Goal: Check status

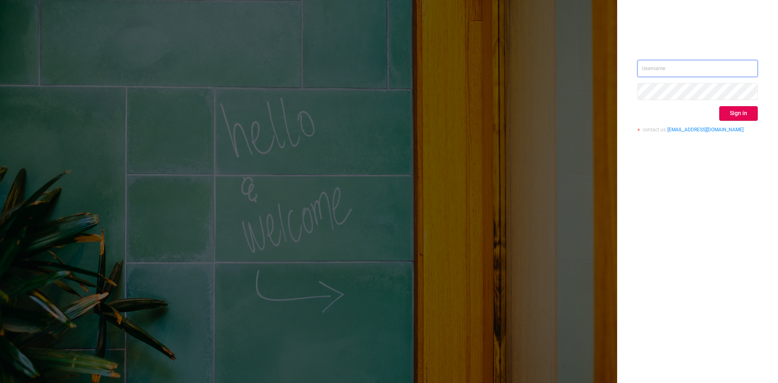
type input "[EMAIL_ADDRESS]"
drag, startPoint x: 726, startPoint y: 67, endPoint x: 614, endPoint y: 68, distance: 112.6
click at [614, 68] on div "[EMAIL_ADDRESS] Sign in contact us [EMAIL_ADDRESS][DOMAIN_NAME]" at bounding box center [389, 191] width 778 height 383
click at [740, 118] on button "Sign in" at bounding box center [738, 113] width 38 height 15
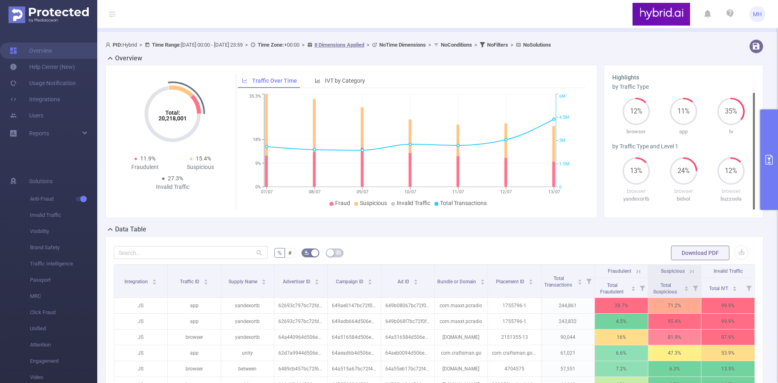
scroll to position [40, 0]
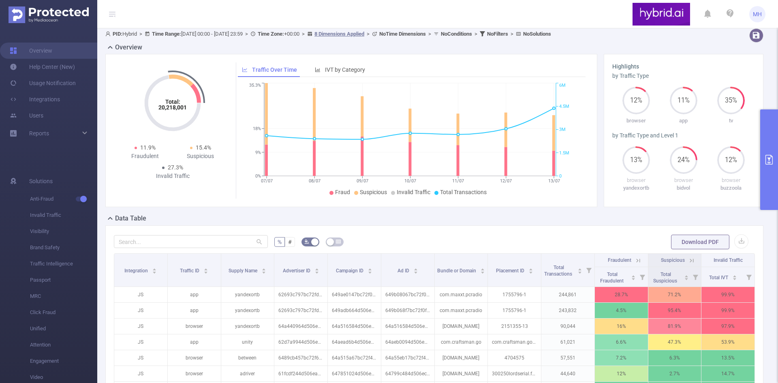
click at [777, 151] on button "primary" at bounding box center [769, 159] width 18 height 100
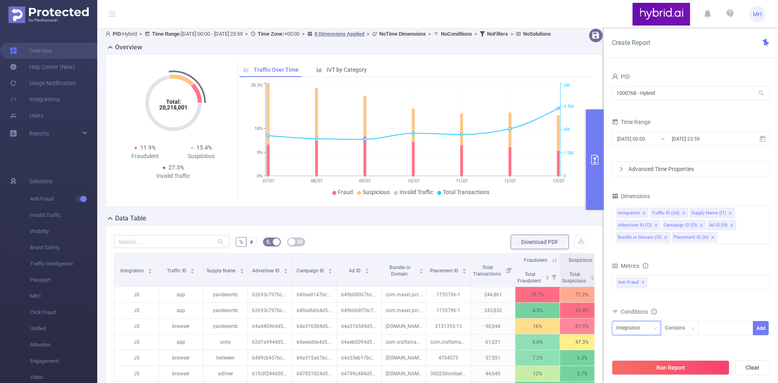
click at [620, 327] on div "Integration" at bounding box center [631, 327] width 30 height 13
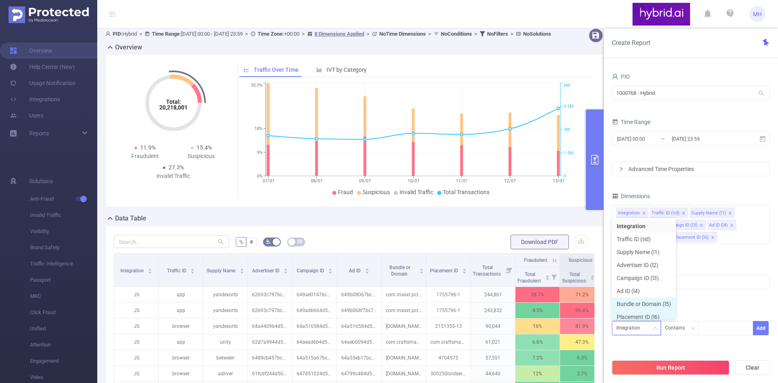
scroll to position [4, 0]
click at [651, 261] on li "Advertiser ID (l2)" at bounding box center [644, 260] width 64 height 13
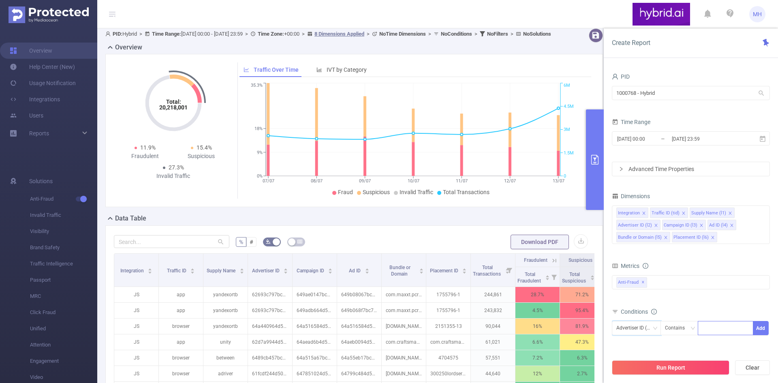
click at [718, 330] on div at bounding box center [725, 327] width 47 height 13
click at [720, 331] on div at bounding box center [725, 327] width 47 height 13
paste input "YD3kzwsV"
type input "YD3kzwsV"
click at [756, 321] on button "Add" at bounding box center [760, 328] width 16 height 14
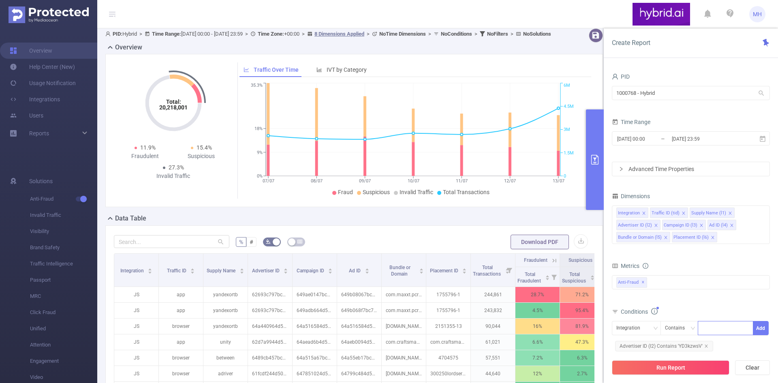
click at [736, 326] on div at bounding box center [725, 327] width 47 height 13
paste input "YD3kzwsV"
type input "YD3kzwsV"
click at [763, 326] on button "Add" at bounding box center [760, 328] width 16 height 14
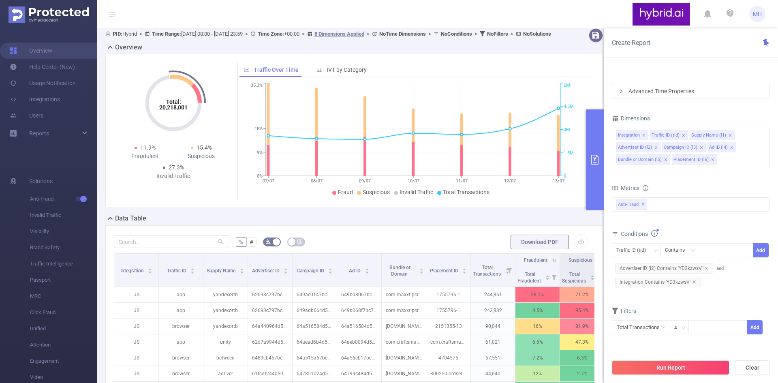
click at [438, 243] on form "% # Download PDF" at bounding box center [354, 242] width 480 height 16
click at [754, 362] on button "Clear" at bounding box center [752, 367] width 35 height 15
type input "[DATE] 06:00"
type input "[DATE] 06:59"
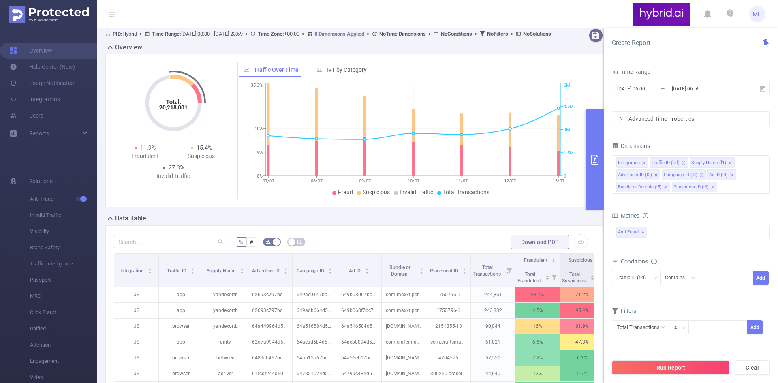
click at [589, 172] on button "primary" at bounding box center [595, 159] width 18 height 100
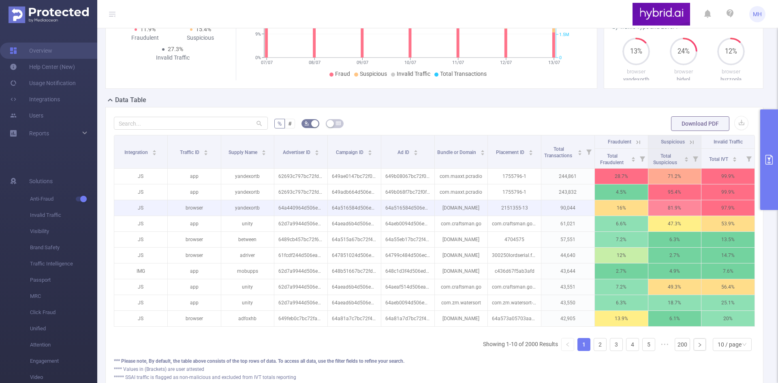
scroll to position [162, 0]
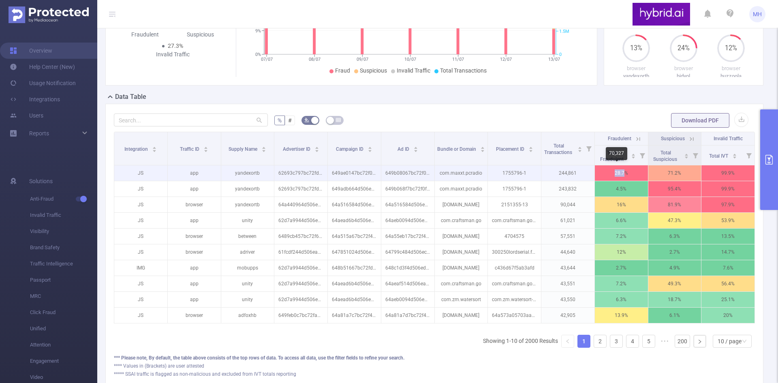
drag, startPoint x: 620, startPoint y: 173, endPoint x: 606, endPoint y: 172, distance: 14.2
click at [597, 171] on p "28.7%" at bounding box center [621, 172] width 53 height 15
drag, startPoint x: 708, startPoint y: 171, endPoint x: 739, endPoint y: 173, distance: 30.8
click at [739, 173] on p "99.9%" at bounding box center [727, 172] width 53 height 15
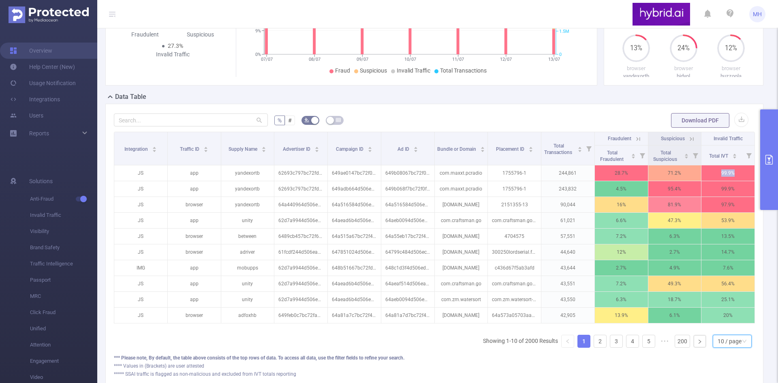
click at [723, 344] on div "10 / page" at bounding box center [729, 341] width 24 height 12
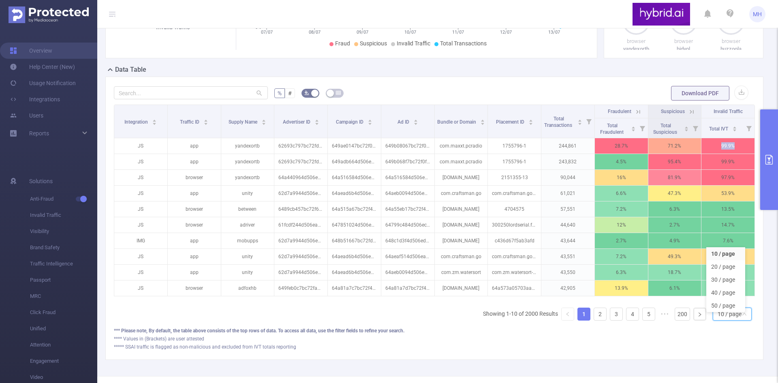
scroll to position [223, 0]
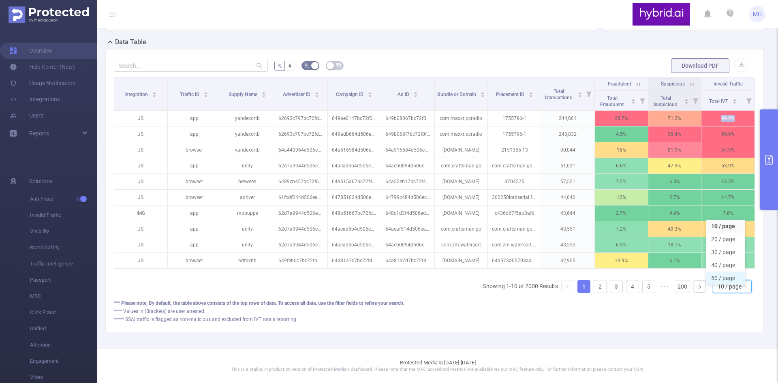
click at [723, 273] on li "50 / page" at bounding box center [725, 277] width 39 height 13
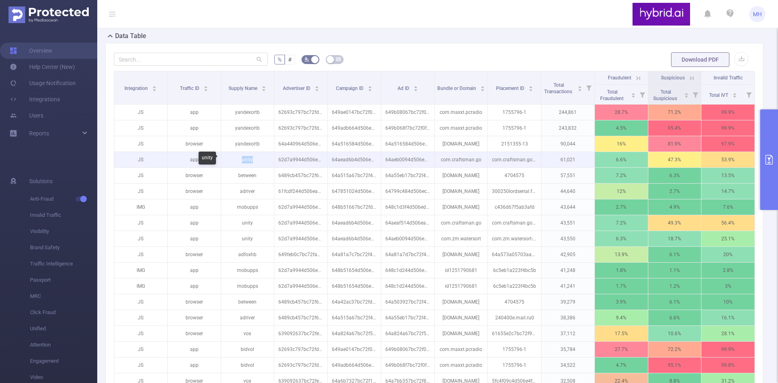
drag, startPoint x: 257, startPoint y: 160, endPoint x: 235, endPoint y: 160, distance: 21.9
click at [235, 160] on p "unity" at bounding box center [247, 159] width 53 height 15
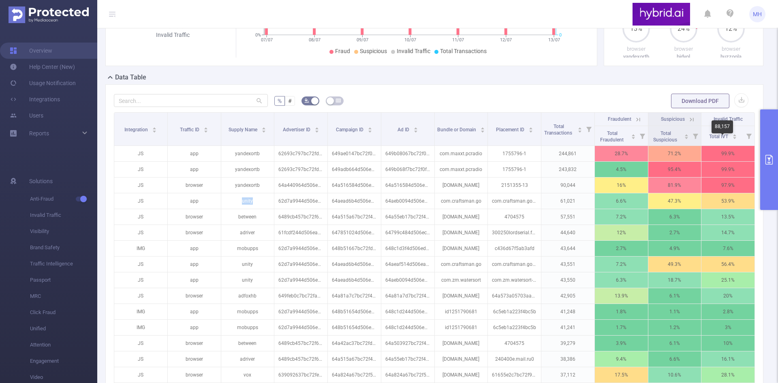
scroll to position [142, 0]
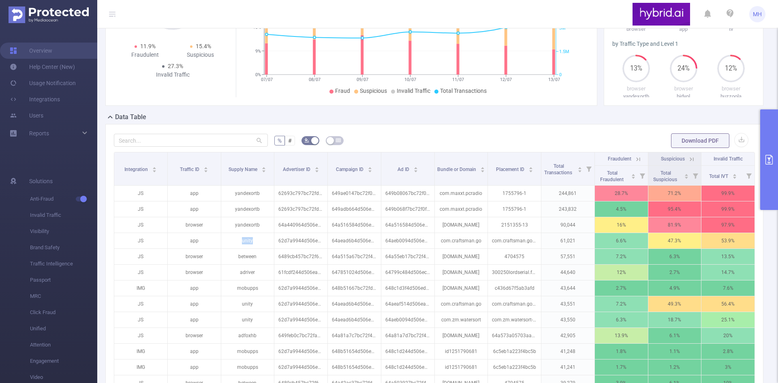
drag, startPoint x: 777, startPoint y: 145, endPoint x: 772, endPoint y: 144, distance: 5.7
click at [776, 144] on button "primary" at bounding box center [769, 159] width 18 height 100
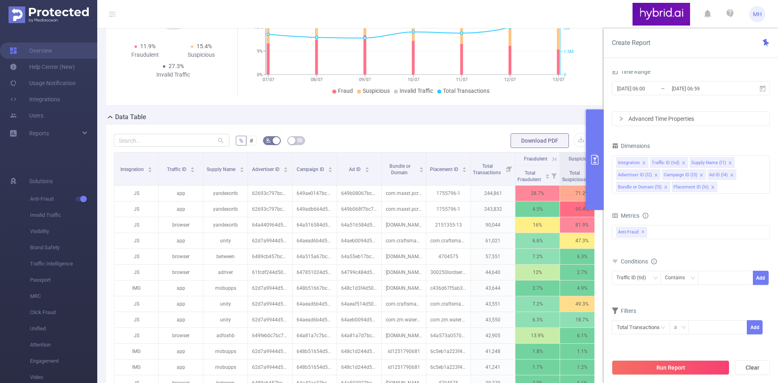
click at [441, 124] on div "Data Table" at bounding box center [357, 117] width 504 height 11
click at [402, 104] on div "Total: 20,218,001 Total: 20,218,001 11.9% Fraudulent 15.4% Suspicious 27.3% Inv…" at bounding box center [353, 29] width 497 height 153
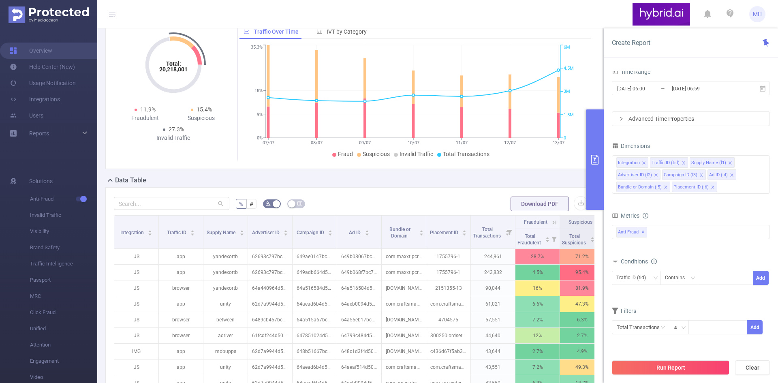
scroll to position [0, 0]
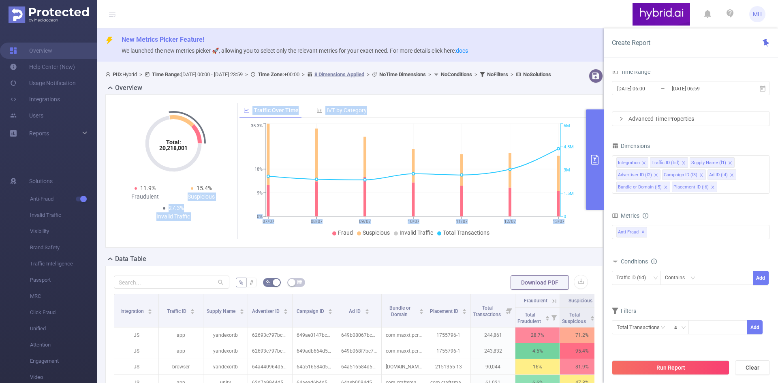
drag, startPoint x: 187, startPoint y: 205, endPoint x: 240, endPoint y: 206, distance: 53.5
click at [239, 206] on div "Total: 20,218,001 Total: 20,218,001 11.9% Fraudulent 15.4% Suspicious 27.3% Inv…" at bounding box center [354, 171] width 480 height 136
drag, startPoint x: 211, startPoint y: 205, endPoint x: 209, endPoint y: 210, distance: 6.3
click at [211, 201] on div "Suspicious" at bounding box center [201, 196] width 56 height 9
click at [209, 201] on div "Suspicious" at bounding box center [201, 196] width 56 height 9
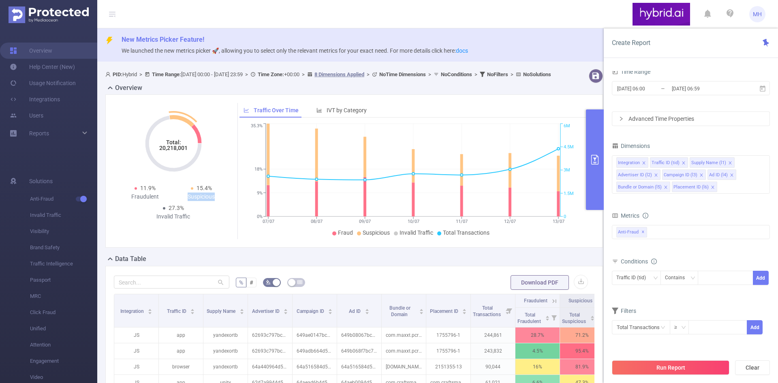
click at [209, 201] on div "Suspicious" at bounding box center [201, 196] width 56 height 9
